Goal: Register for event/course

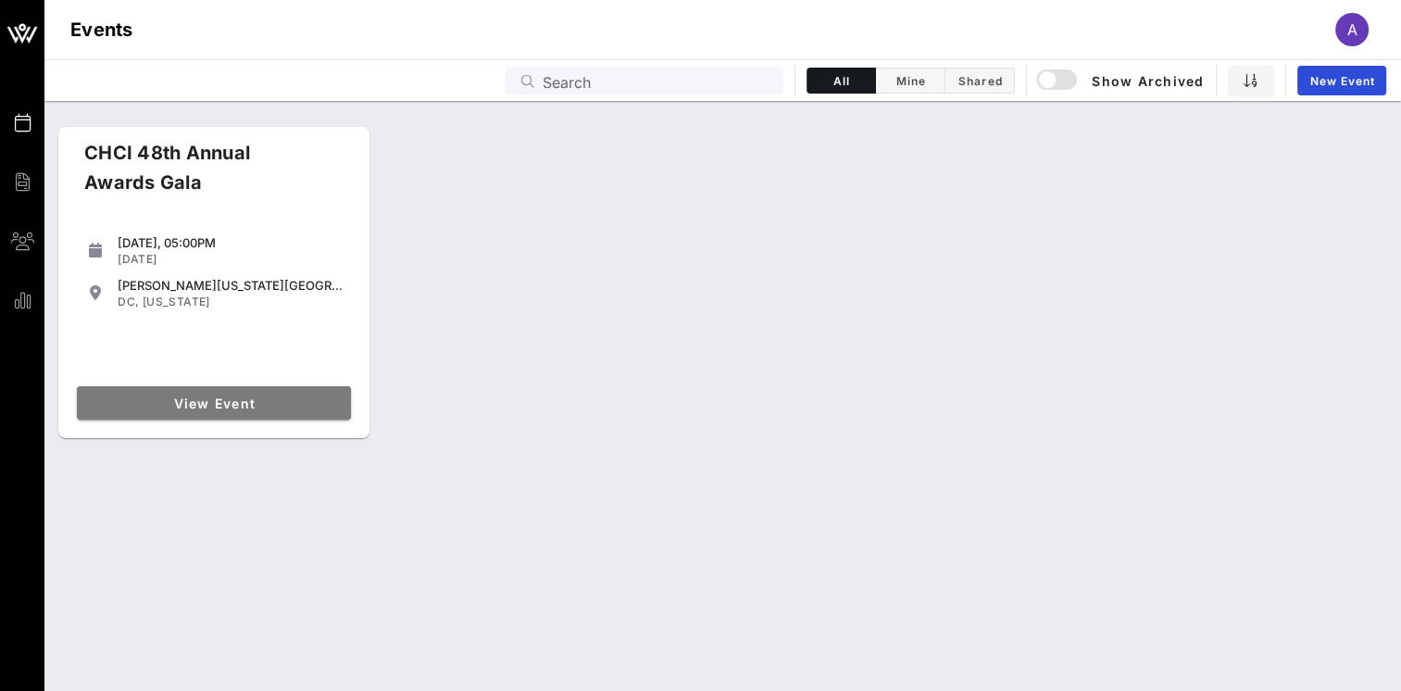
click at [218, 399] on span "View Event" at bounding box center [213, 403] width 259 height 16
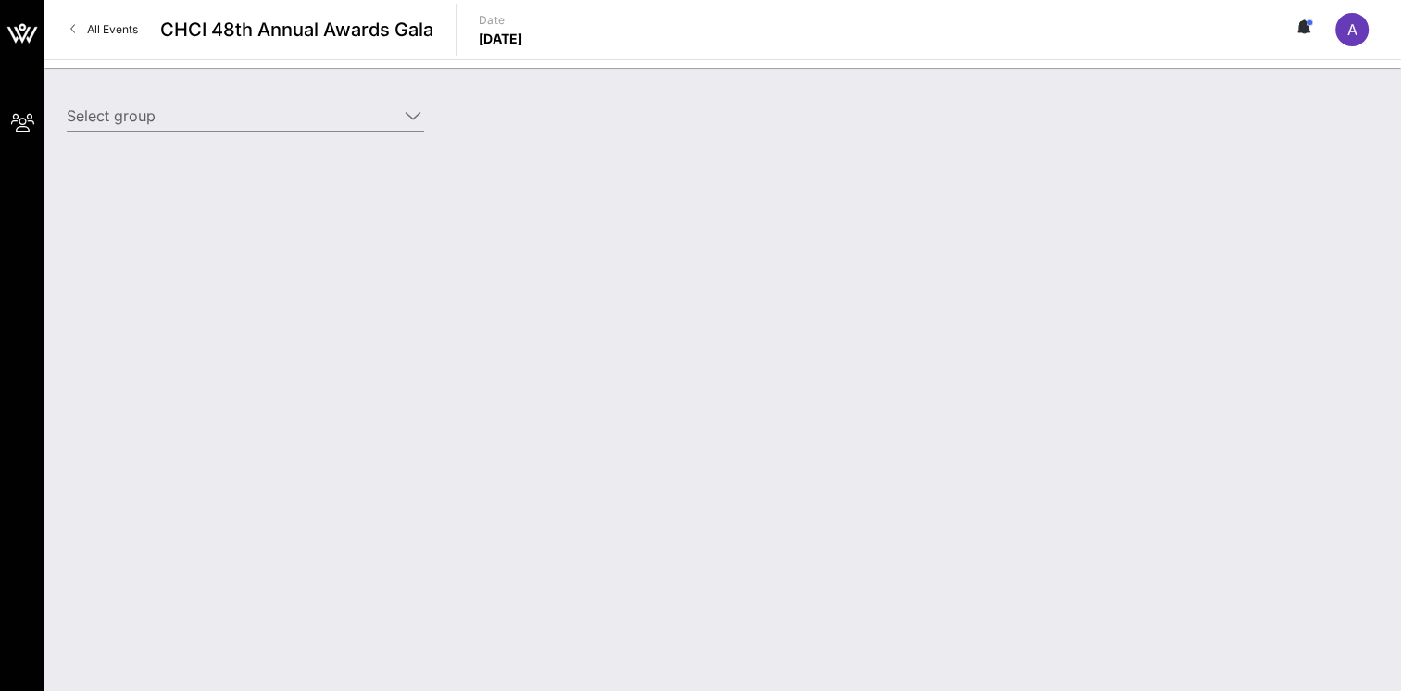
type input "Altria Client Services (Altria) [[PERSON_NAME], [PERSON_NAME][EMAIL_ADDRESS][PE…"
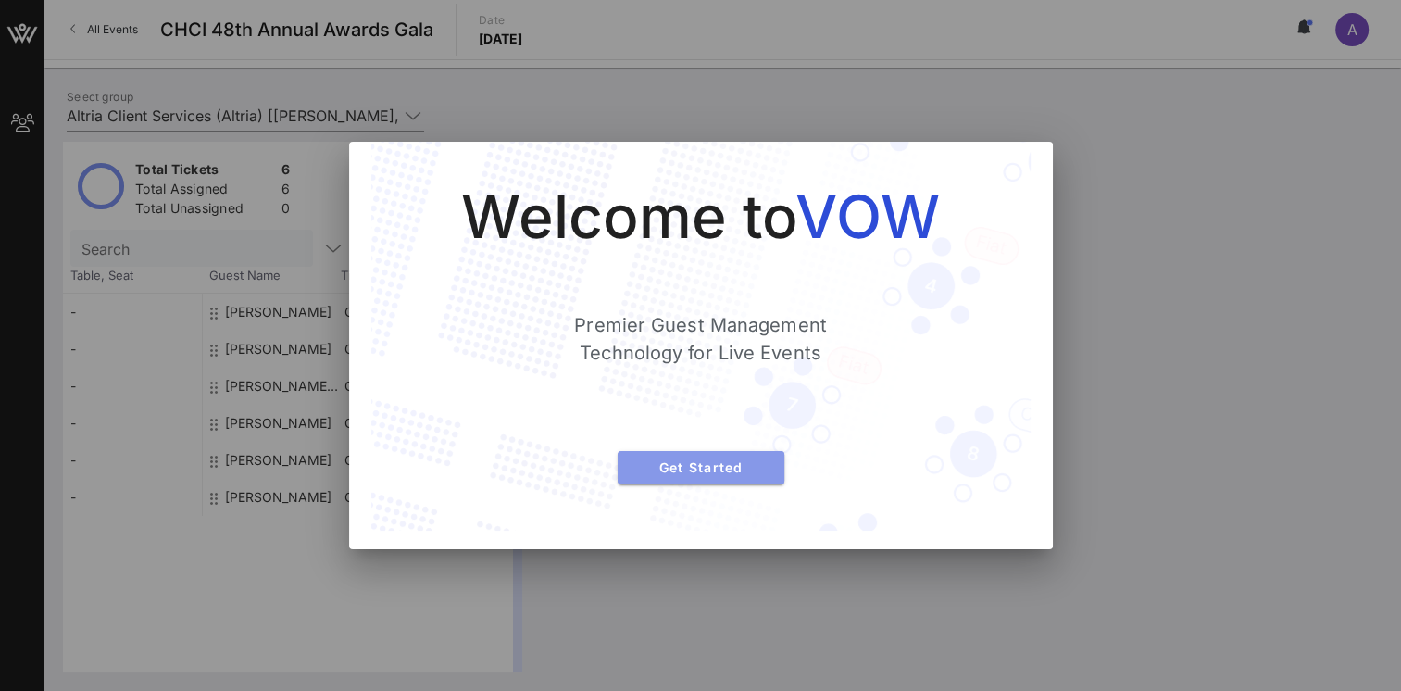
click at [658, 469] on span "Get Started" at bounding box center [700, 467] width 137 height 16
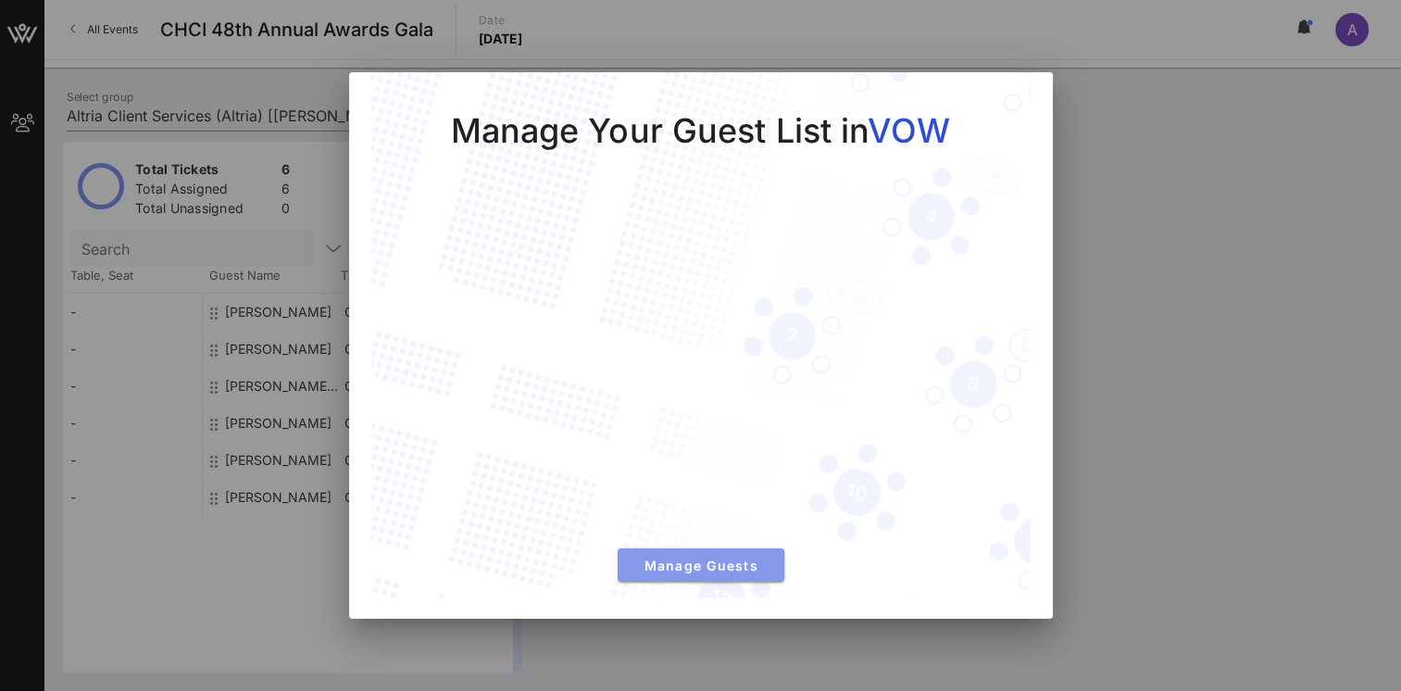
click at [689, 573] on button "Manage Guests" at bounding box center [701, 564] width 167 height 33
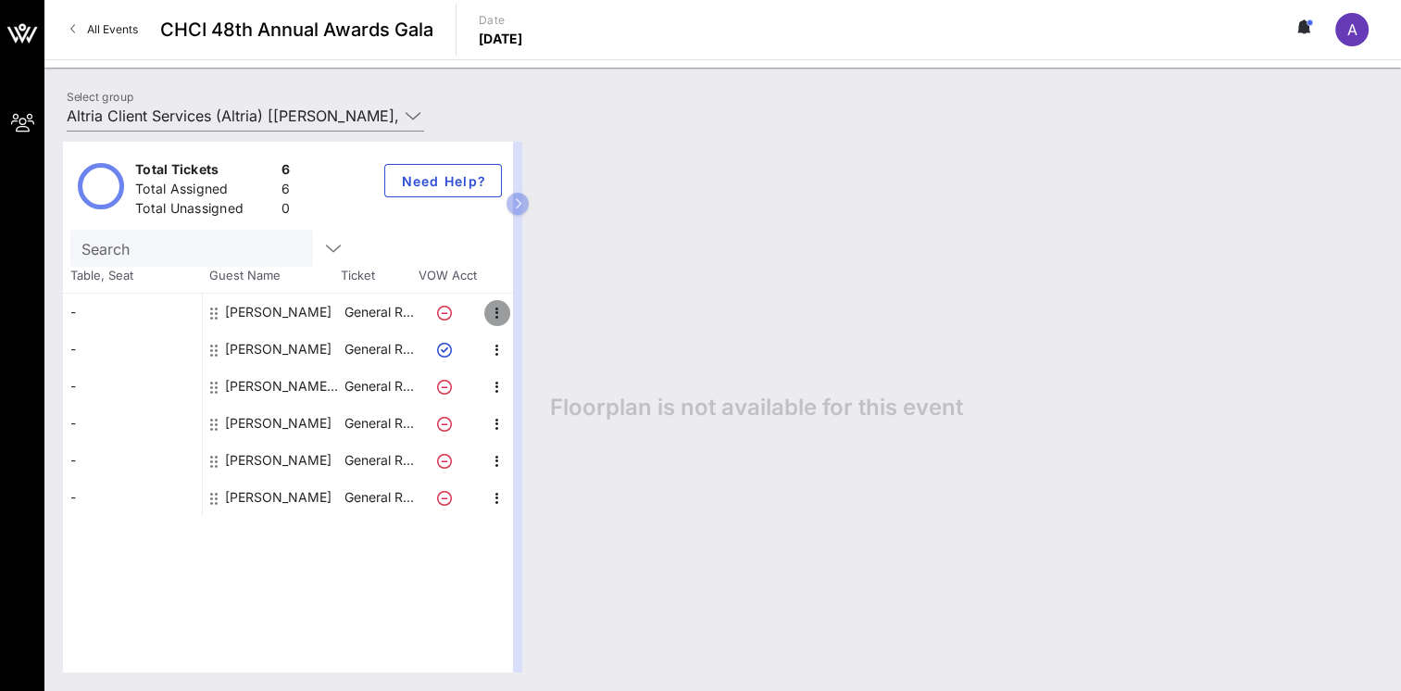
click at [494, 317] on icon "button" at bounding box center [497, 313] width 22 height 22
click at [281, 309] on div "[PERSON_NAME]" at bounding box center [278, 311] width 106 height 37
